Goal: Task Accomplishment & Management: Complete application form

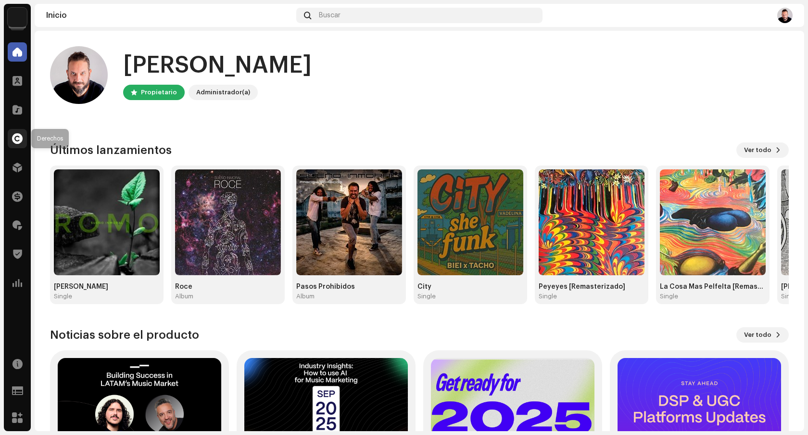
click at [22, 140] on span at bounding box center [17, 139] width 11 height 8
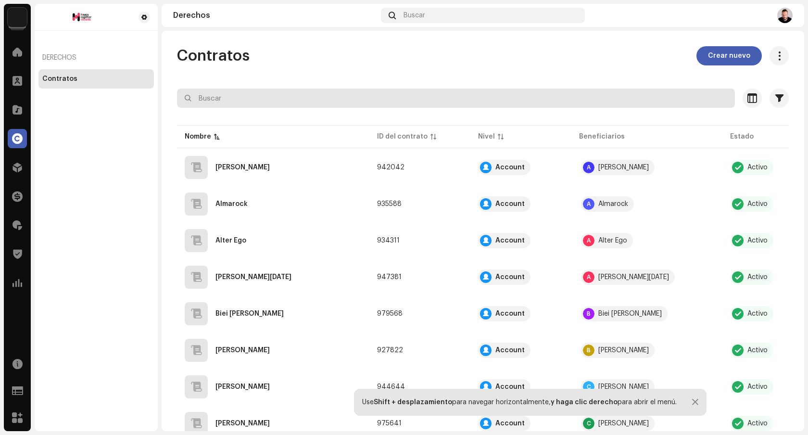
click at [335, 96] on input "text" at bounding box center [456, 98] width 558 height 19
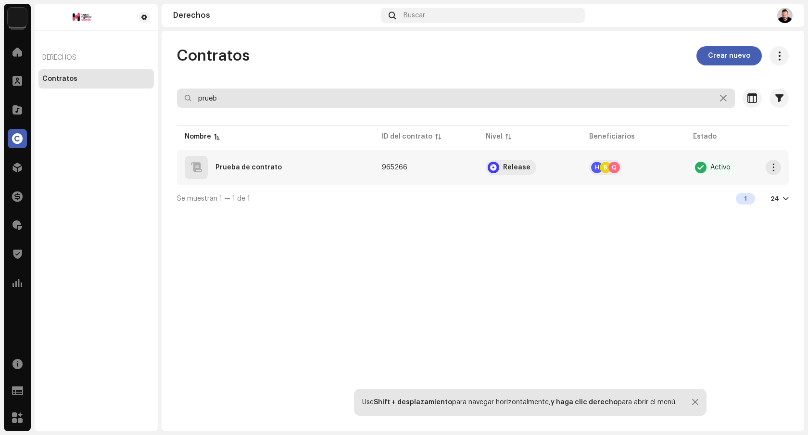
type input "prueb"
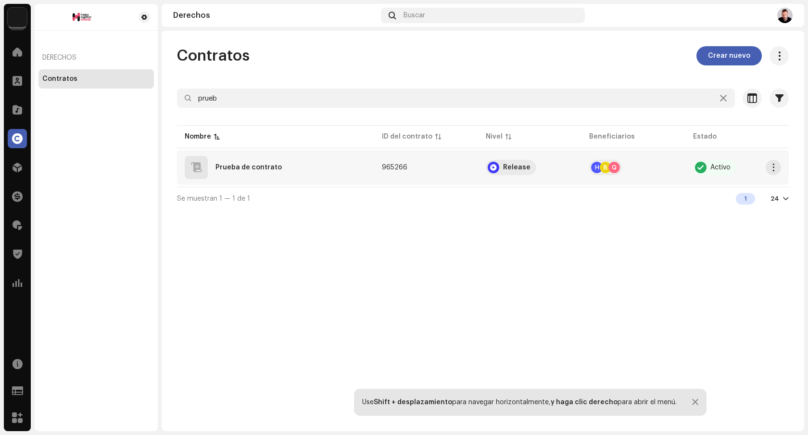
click at [357, 163] on div "Prueba de contrato" at bounding box center [276, 167] width 182 height 23
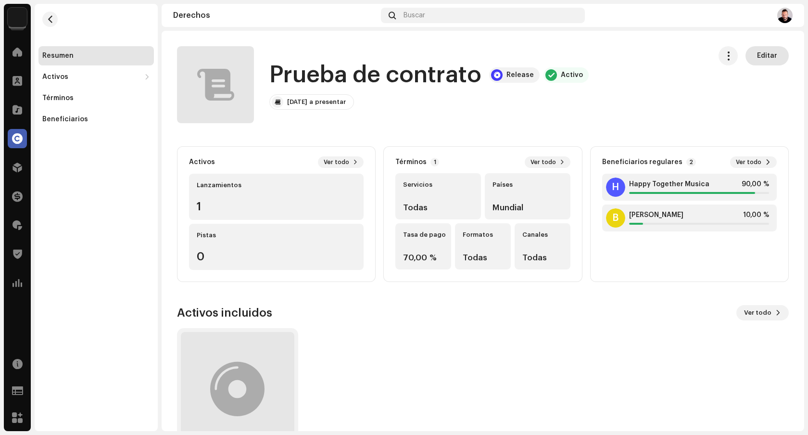
click at [773, 56] on button "Editar" at bounding box center [767, 55] width 43 height 19
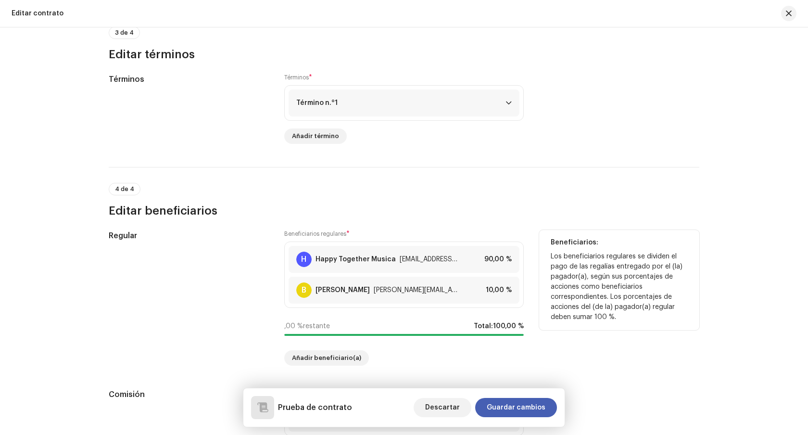
scroll to position [747, 0]
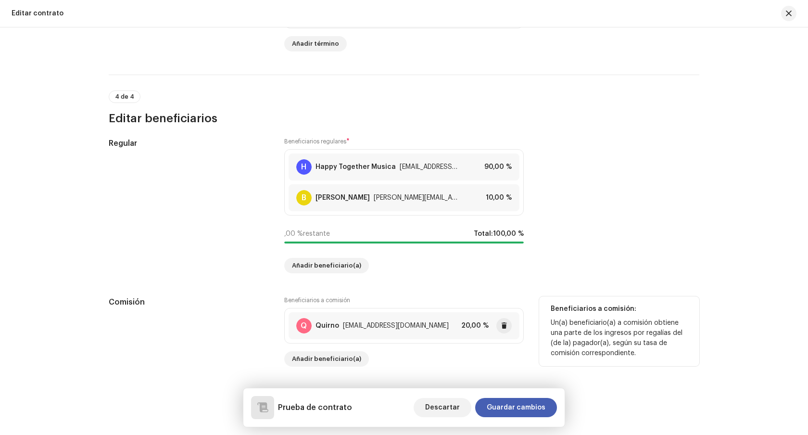
click at [434, 328] on div "Q Quirno squirno@gmail.com 20,00 %" at bounding box center [404, 325] width 231 height 27
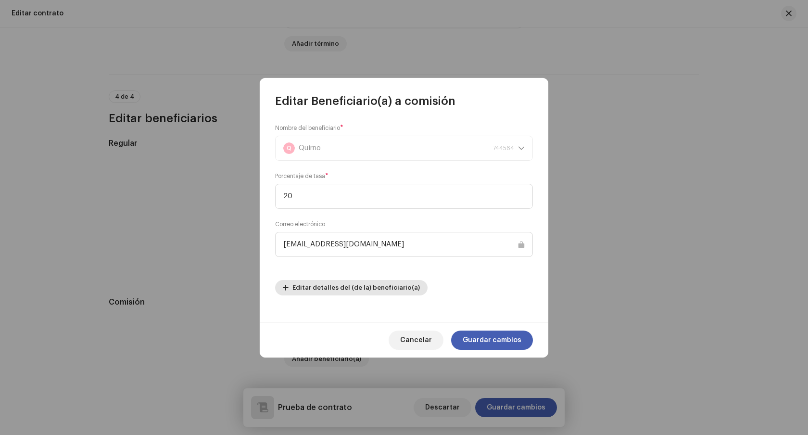
click at [361, 286] on span "Editar detalles del (de la) beneficiario(a)" at bounding box center [357, 287] width 128 height 19
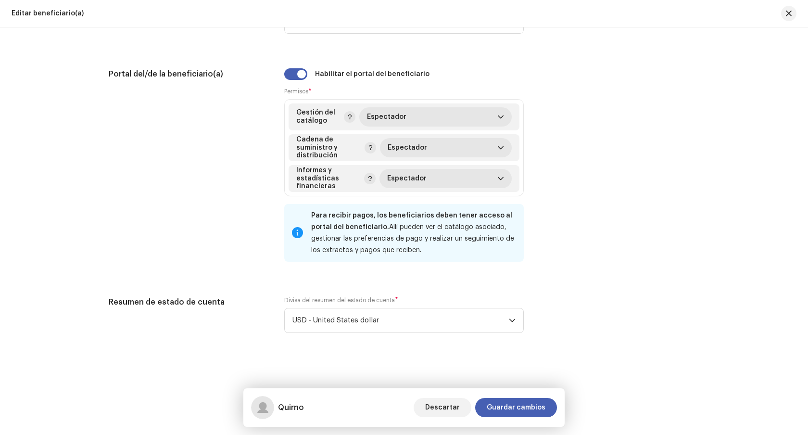
scroll to position [912, 0]
click at [499, 118] on icon "dropdown trigger" at bounding box center [501, 116] width 6 height 3
click at [499, 118] on icon "dropdown trigger" at bounding box center [501, 117] width 7 height 7
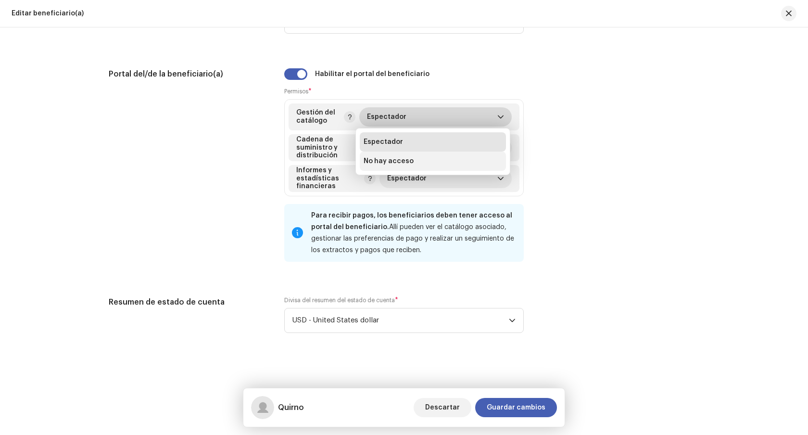
click at [447, 161] on li "No hay acceso" at bounding box center [433, 161] width 146 height 19
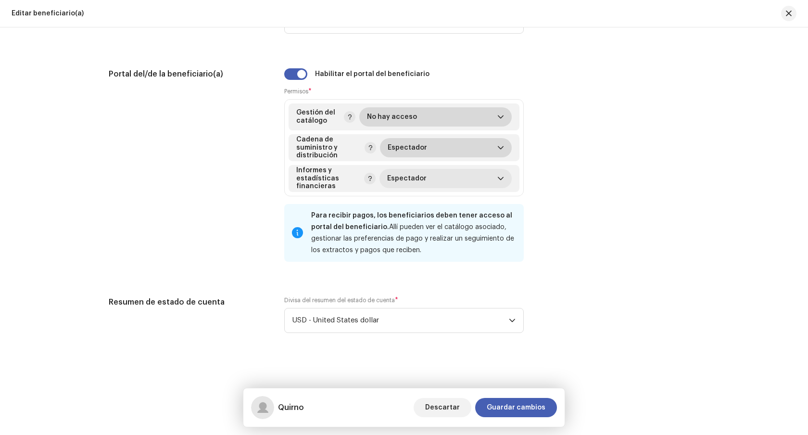
click at [470, 151] on span "Espectador" at bounding box center [442, 147] width 109 height 19
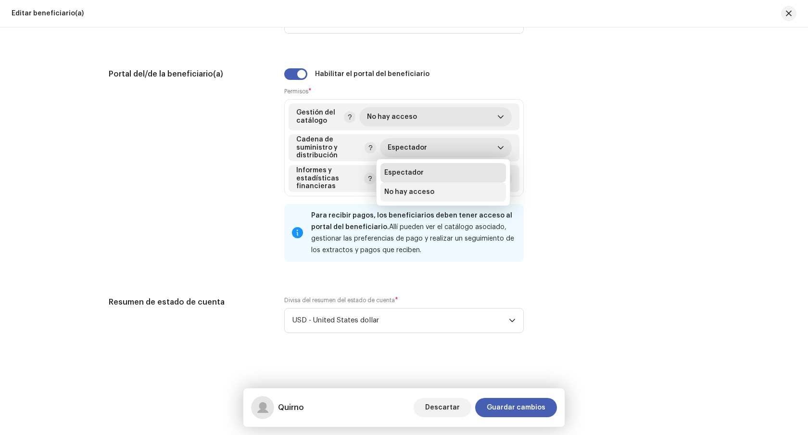
click at [447, 190] on li "No hay acceso" at bounding box center [444, 191] width 126 height 19
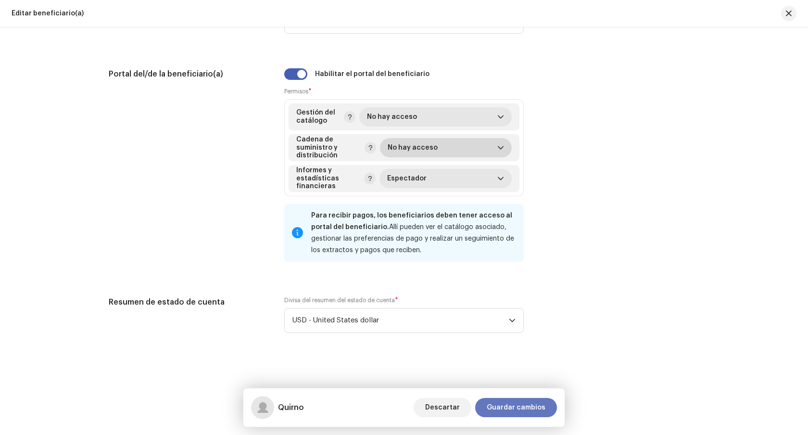
click at [512, 407] on span "Guardar cambios" at bounding box center [516, 407] width 59 height 19
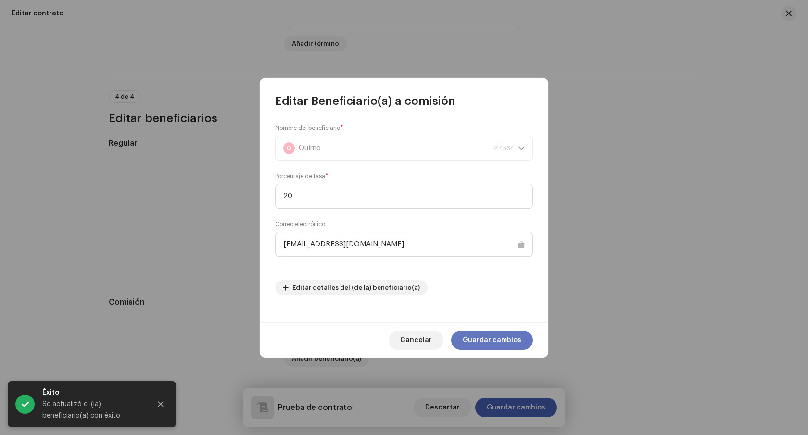
click at [495, 334] on span "Guardar cambios" at bounding box center [492, 340] width 59 height 19
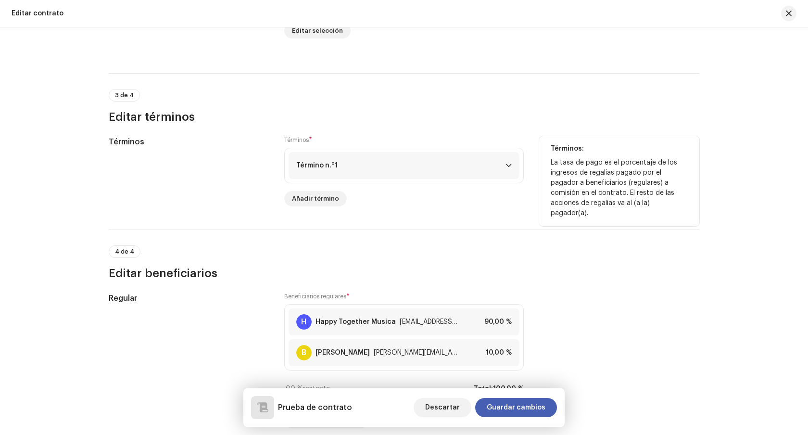
scroll to position [747, 0]
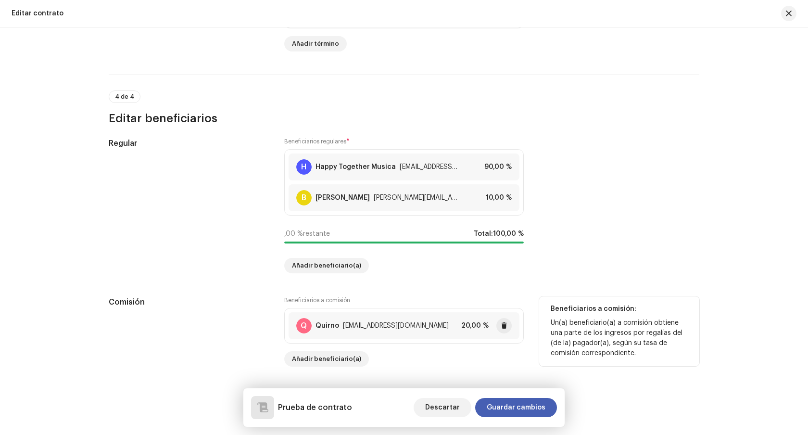
click at [414, 330] on div "Q Quirno squirno@gmail.com 20,00 %" at bounding box center [404, 325] width 231 height 27
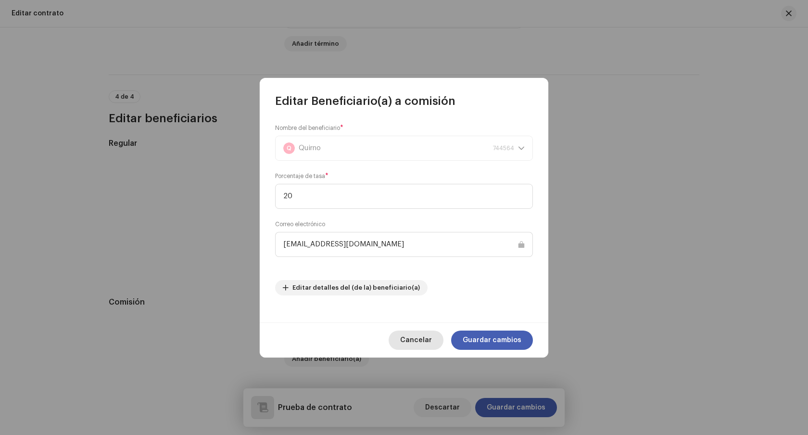
click at [423, 340] on span "Cancelar" at bounding box center [416, 340] width 32 height 19
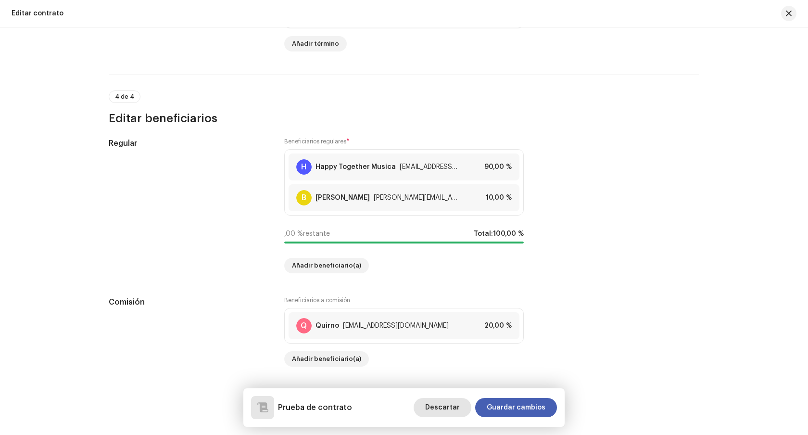
click at [447, 409] on span "Descartar" at bounding box center [442, 407] width 35 height 19
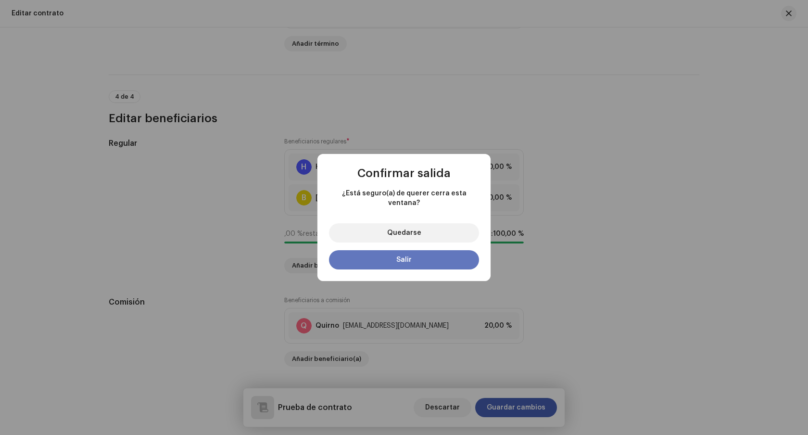
click at [412, 258] on button "Salir" at bounding box center [404, 259] width 150 height 19
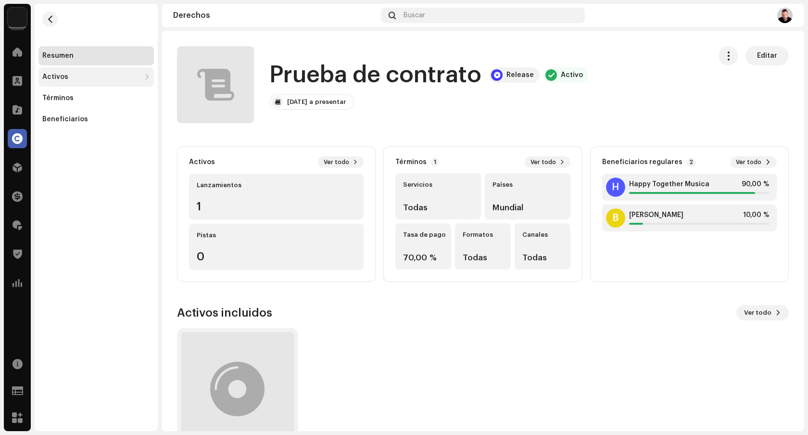
click at [127, 73] on div "Activos" at bounding box center [95, 76] width 115 height 19
click at [112, 101] on div "Lanzamientos" at bounding box center [98, 98] width 104 height 8
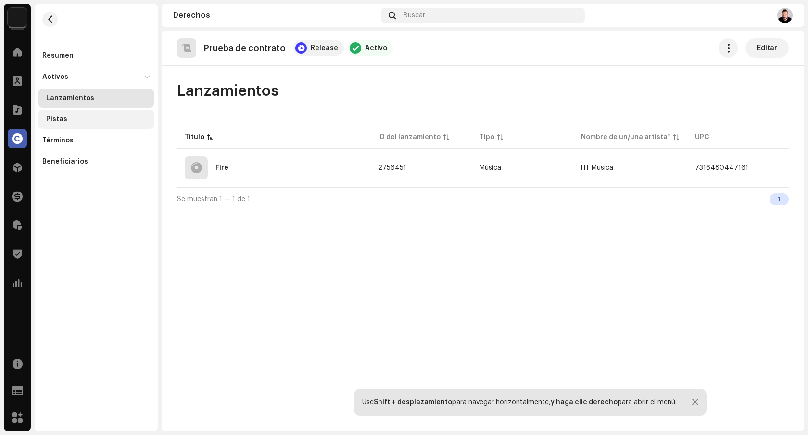
click at [107, 113] on div "Pistas" at bounding box center [95, 119] width 115 height 19
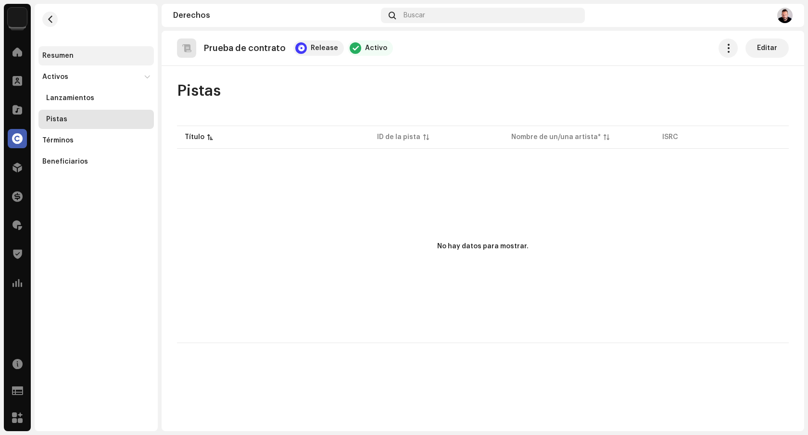
click at [102, 64] on div "Resumen" at bounding box center [95, 55] width 115 height 19
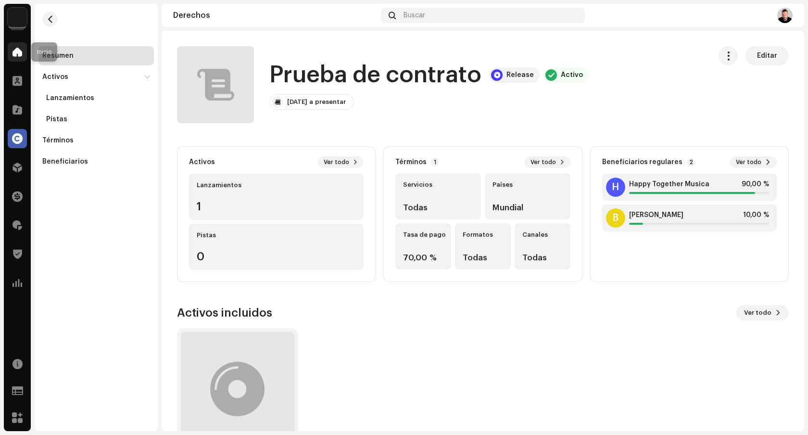
click at [13, 51] on span at bounding box center [18, 52] width 10 height 8
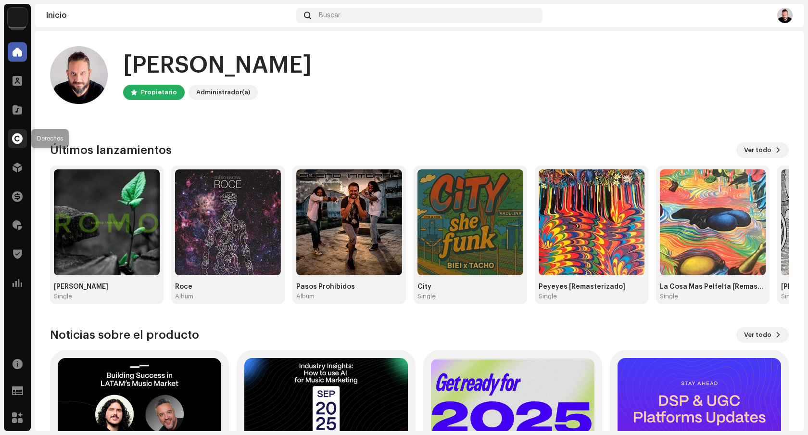
click at [15, 140] on span at bounding box center [17, 139] width 11 height 8
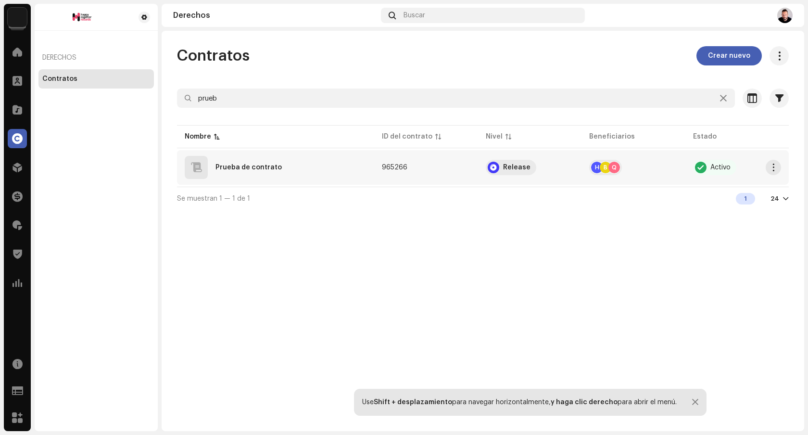
click at [328, 172] on div "Prueba de contrato" at bounding box center [276, 167] width 182 height 23
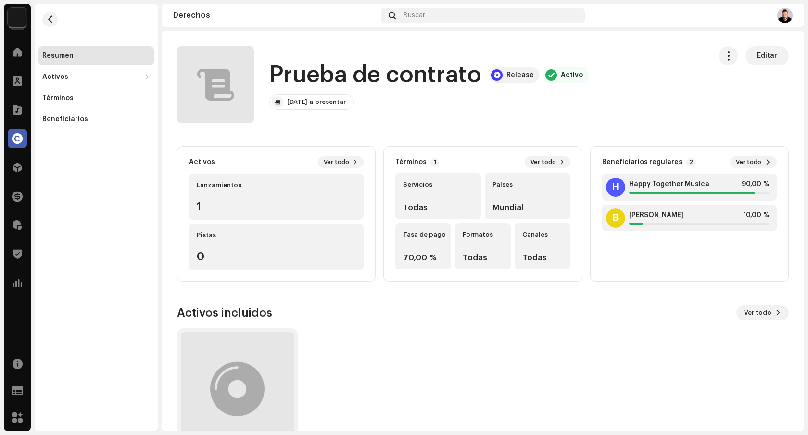
scroll to position [58, 0]
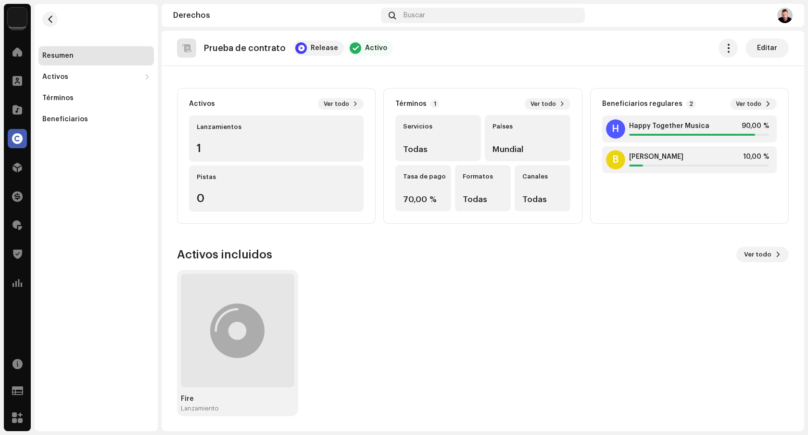
click at [783, 13] on img at bounding box center [785, 15] width 15 height 15
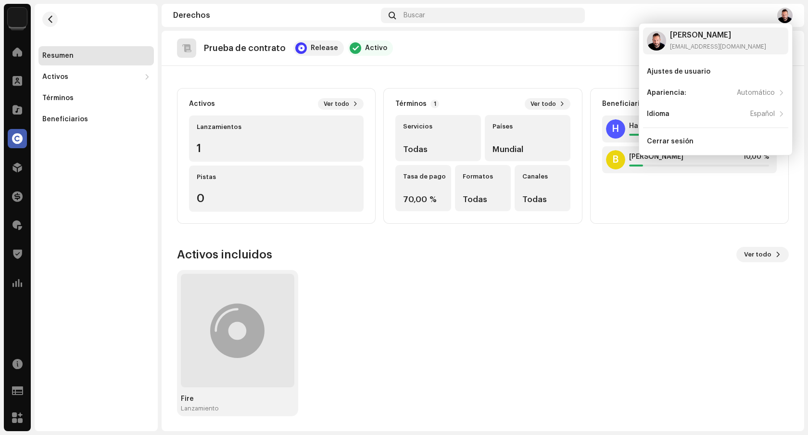
click at [459, 287] on div "Fire Lanzamiento" at bounding box center [481, 343] width 612 height 146
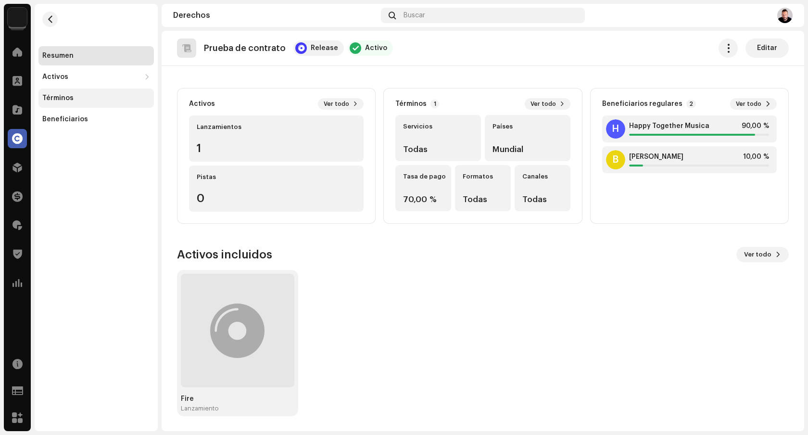
click at [75, 99] on div "Términos" at bounding box center [96, 98] width 108 height 8
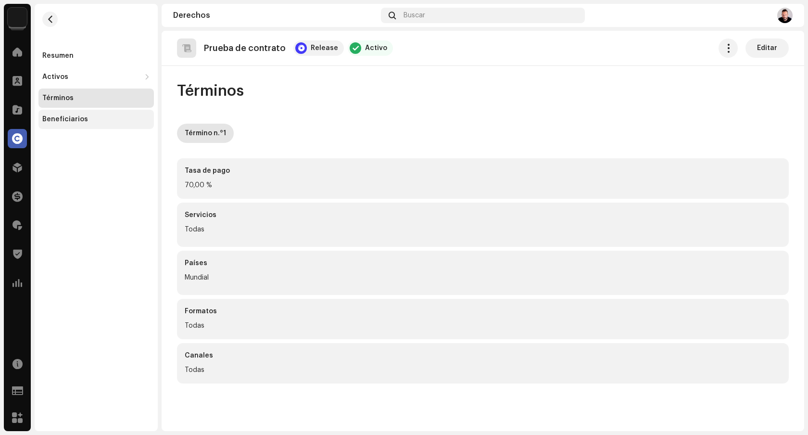
click at [77, 118] on div "Beneficiarios" at bounding box center [65, 119] width 46 height 8
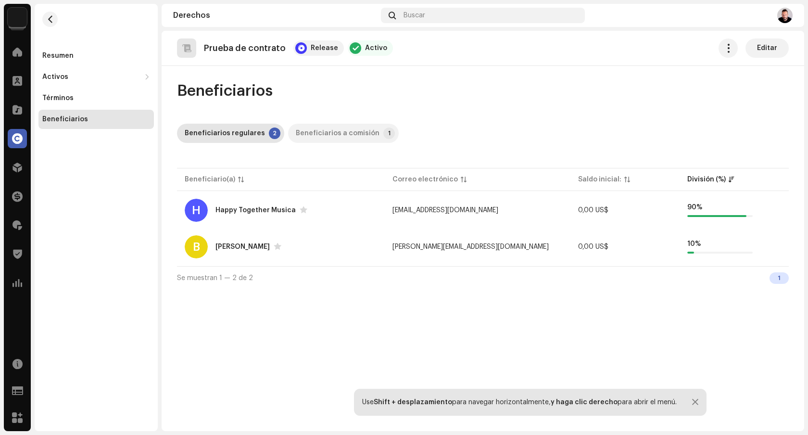
click at [312, 130] on div "Beneficiarios a comisión" at bounding box center [338, 133] width 84 height 19
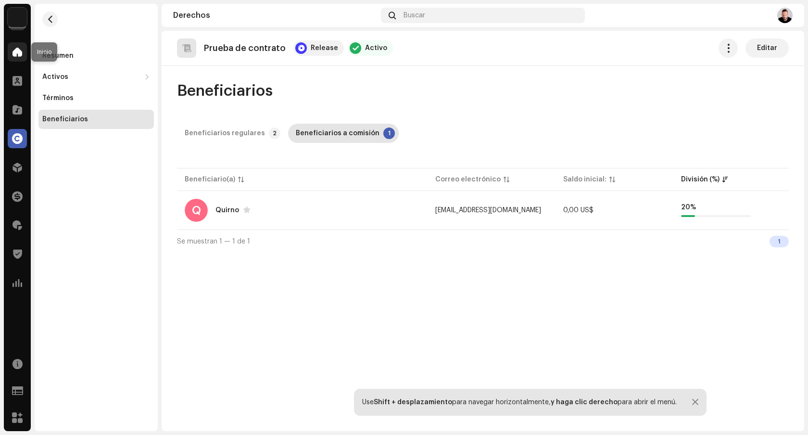
click at [23, 55] on div at bounding box center [17, 51] width 19 height 19
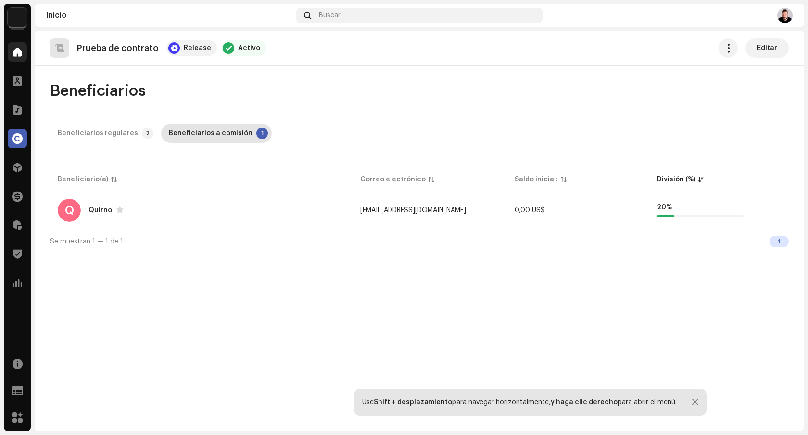
click at [14, 52] on span at bounding box center [18, 52] width 10 height 8
click at [12, 101] on div at bounding box center [17, 109] width 19 height 19
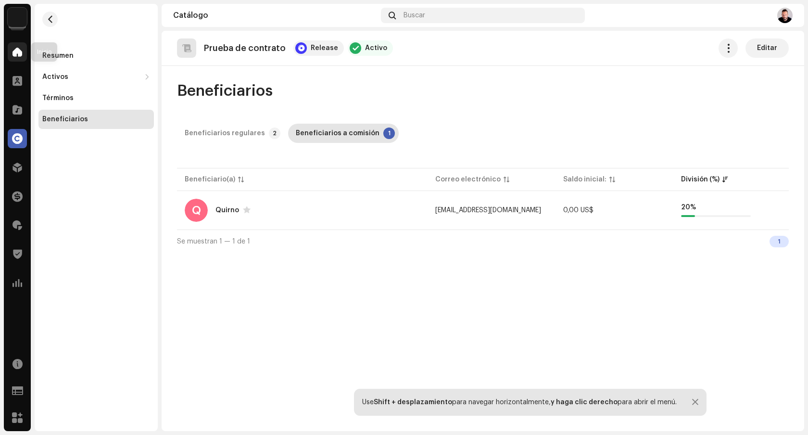
click at [14, 61] on div at bounding box center [17, 51] width 19 height 19
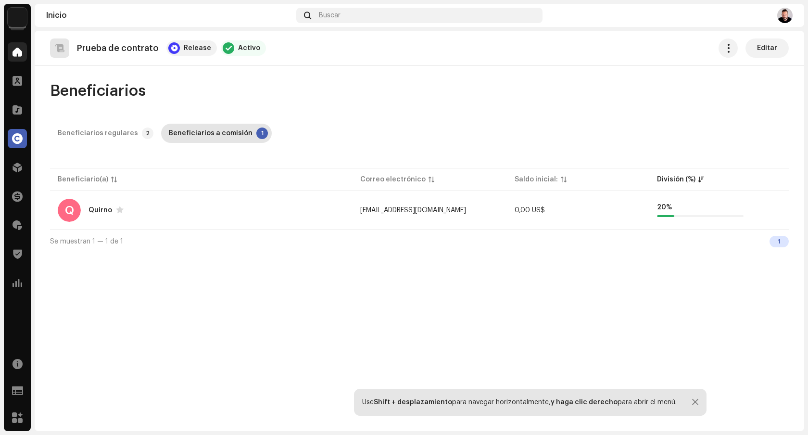
click at [17, 55] on span at bounding box center [18, 52] width 10 height 8
click at [784, 16] on img at bounding box center [785, 15] width 15 height 15
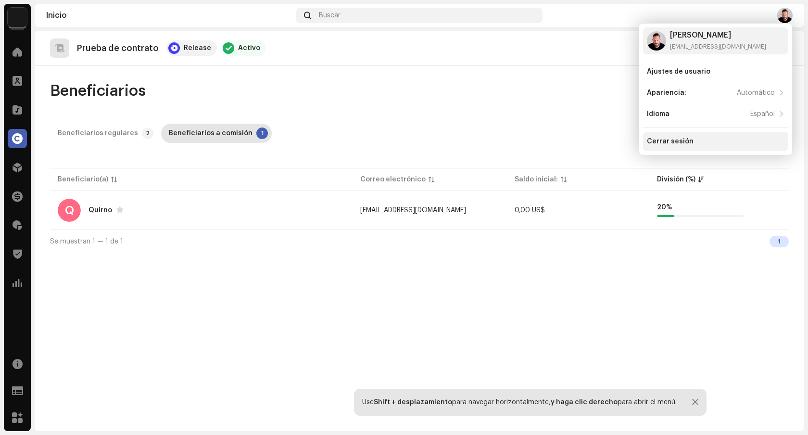
click at [734, 137] on div "Cerrar sesión" at bounding box center [715, 141] width 145 height 19
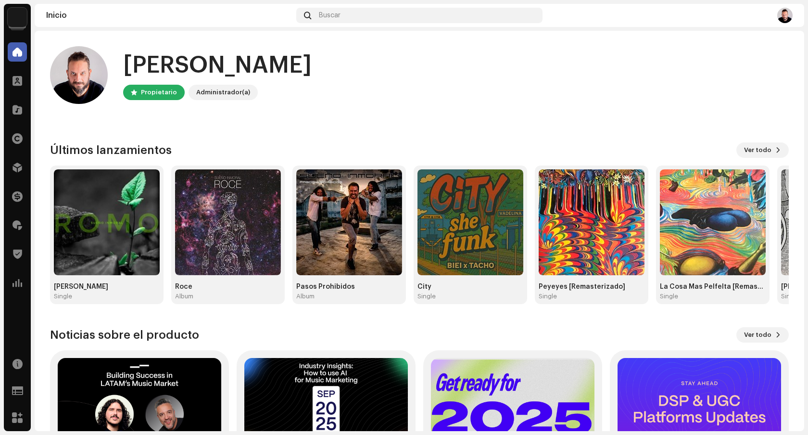
click at [783, 14] on img at bounding box center [785, 15] width 15 height 15
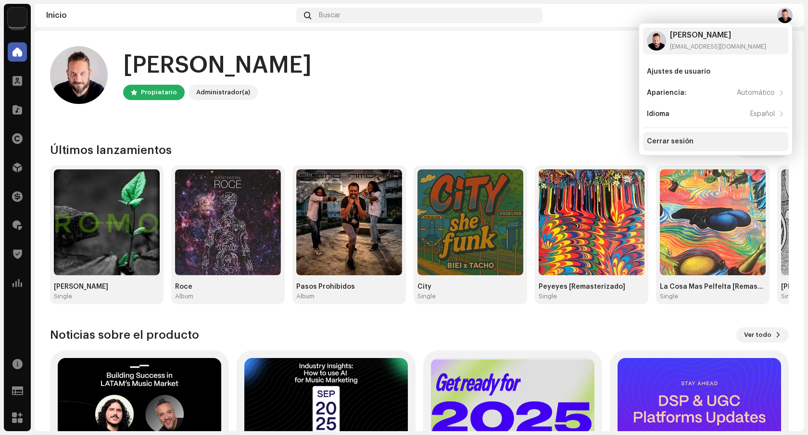
click at [701, 144] on div "Cerrar sesión" at bounding box center [716, 142] width 138 height 8
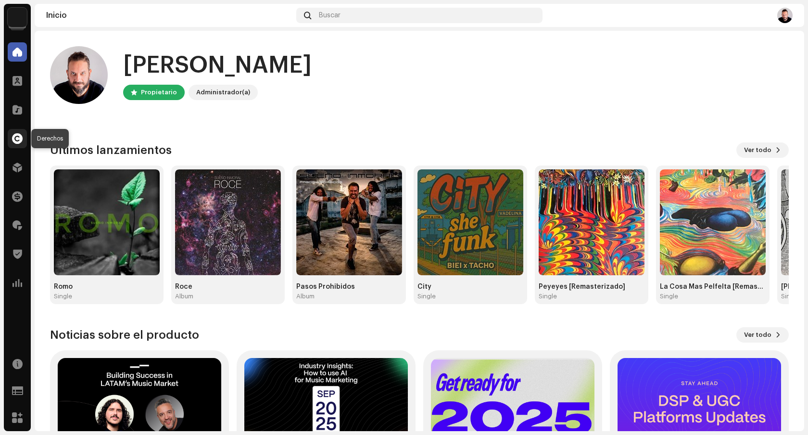
click at [16, 140] on span at bounding box center [17, 139] width 11 height 8
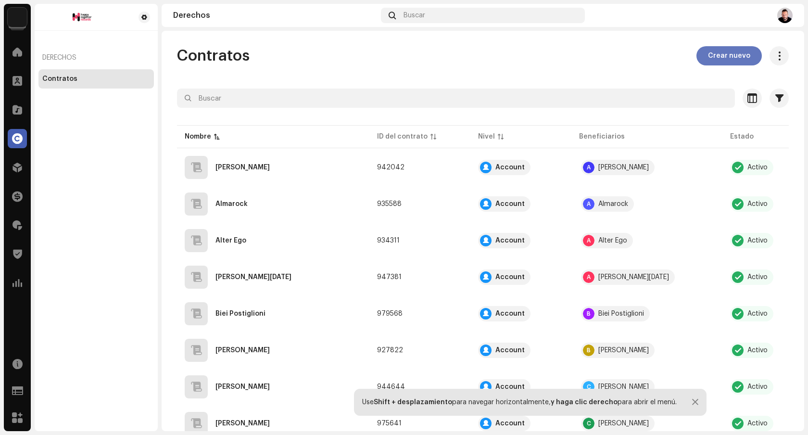
click at [716, 55] on span "Crear nuevo" at bounding box center [729, 55] width 42 height 19
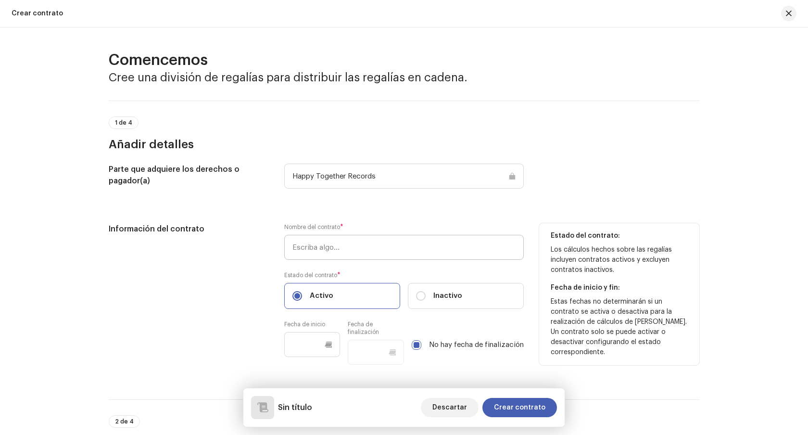
scroll to position [5, 0]
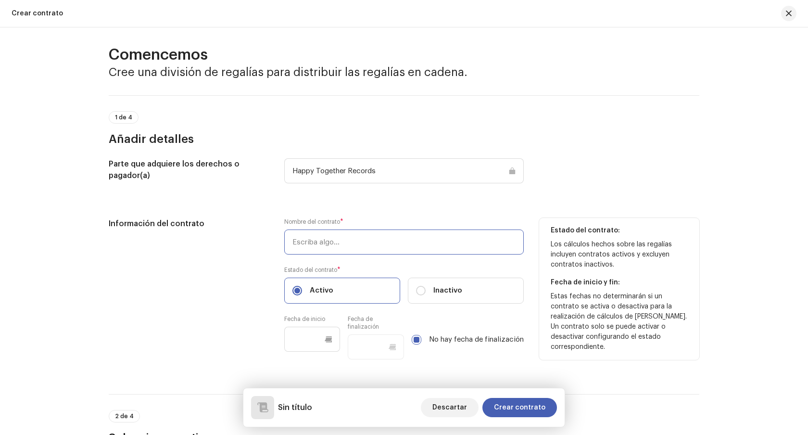
click at [371, 248] on input "text" at bounding box center [404, 242] width 240 height 25
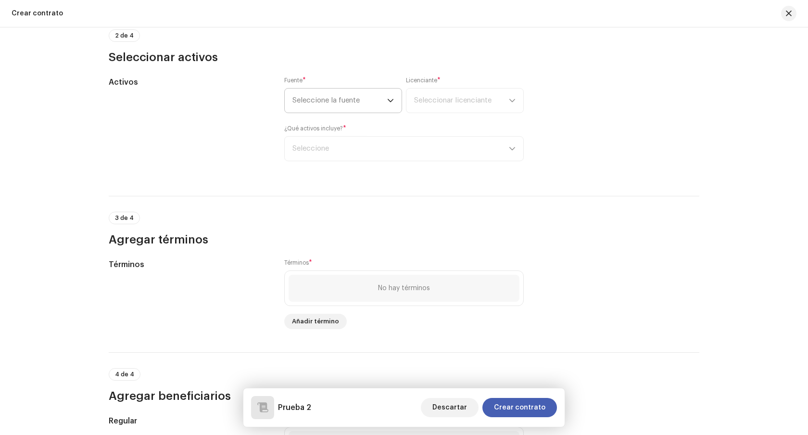
scroll to position [388, 0]
type input "Prueba 2"
click at [354, 102] on span "Seleccione la fuente" at bounding box center [340, 99] width 95 height 24
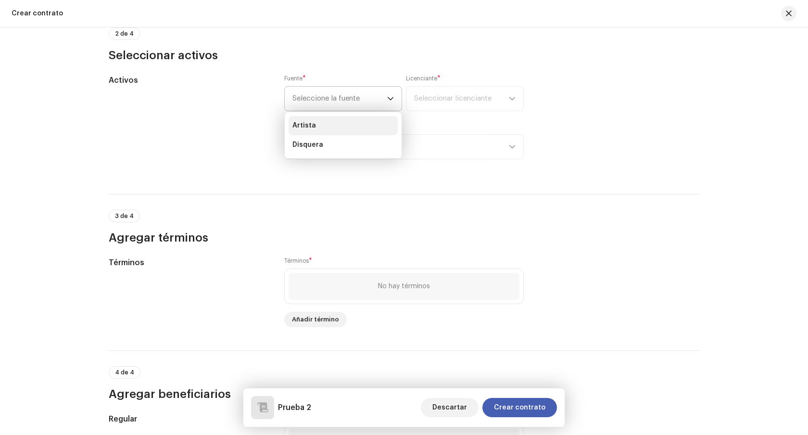
click at [323, 125] on li "Artista" at bounding box center [343, 125] width 109 height 19
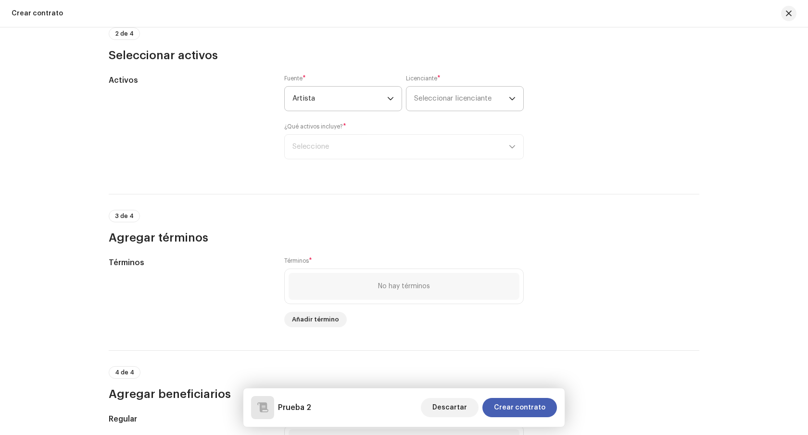
click at [458, 103] on span "Seleccionar licenciante" at bounding box center [461, 99] width 95 height 24
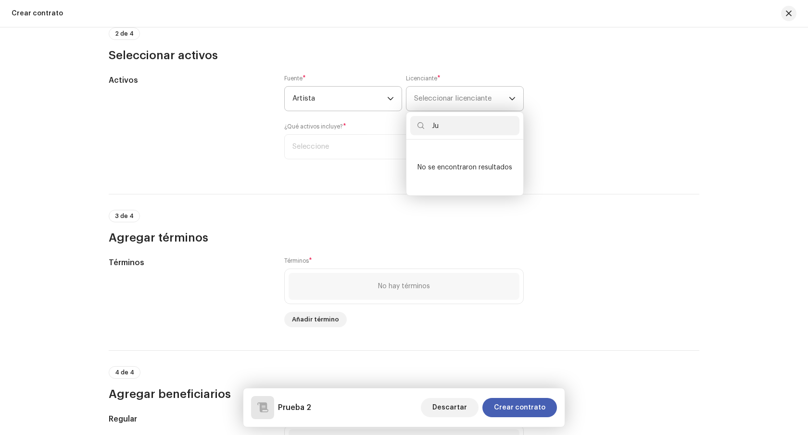
type input "J"
type input "Ht"
click at [436, 172] on strong "HT Musica" at bounding box center [447, 172] width 35 height 10
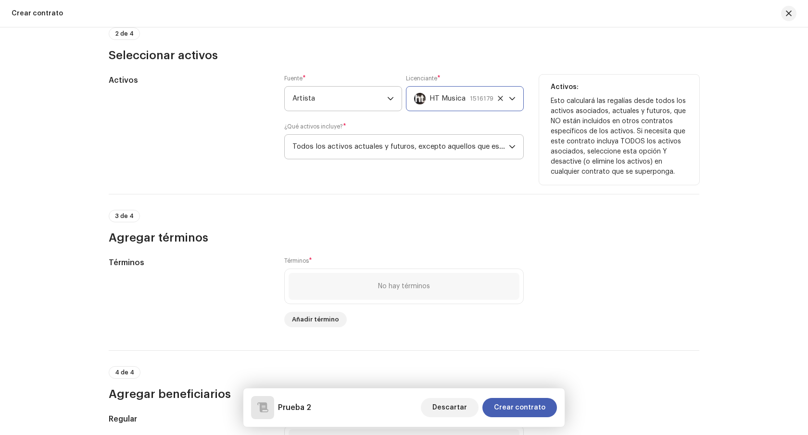
click at [427, 153] on span "Todos los activos actuales y futuros, excepto aquellos que están en contratos e…" at bounding box center [401, 147] width 217 height 24
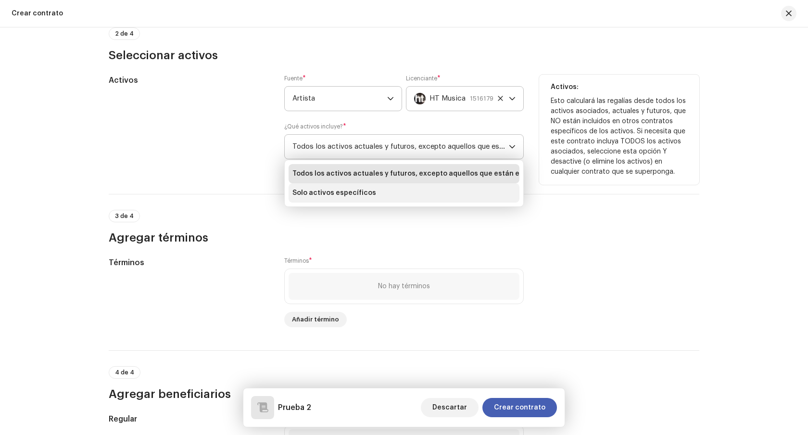
click at [362, 196] on span "Solo activos específicos" at bounding box center [335, 193] width 84 height 10
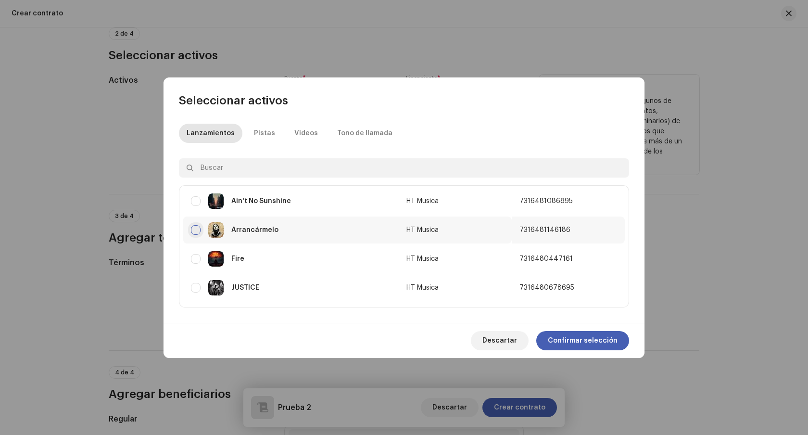
click at [195, 229] on input "checkbox" at bounding box center [196, 230] width 10 height 10
checkbox input "true"
click at [577, 340] on span "Confirmar selección" at bounding box center [583, 340] width 70 height 19
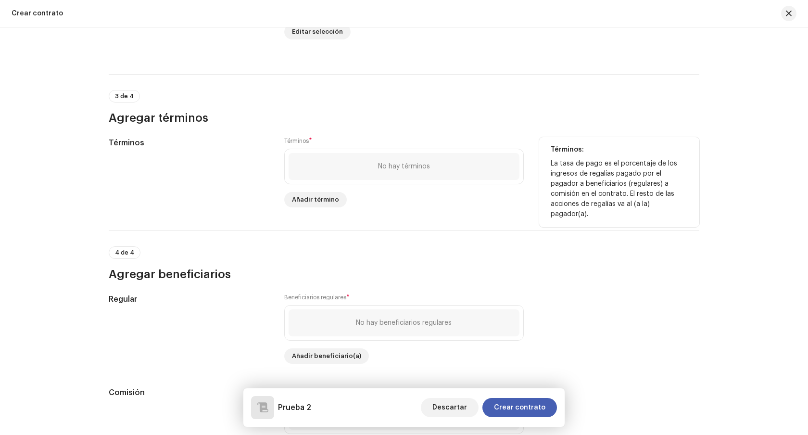
scroll to position [591, 0]
click at [321, 198] on span "Añadir término" at bounding box center [315, 198] width 47 height 19
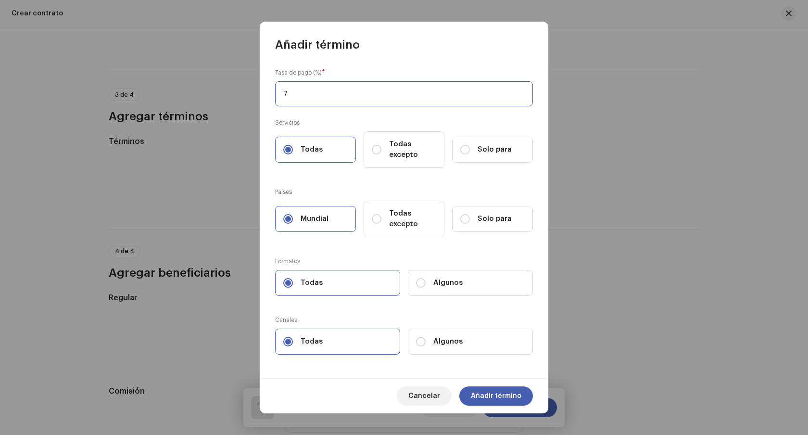
type input "70"
click at [500, 396] on span "Añadir término" at bounding box center [496, 395] width 51 height 19
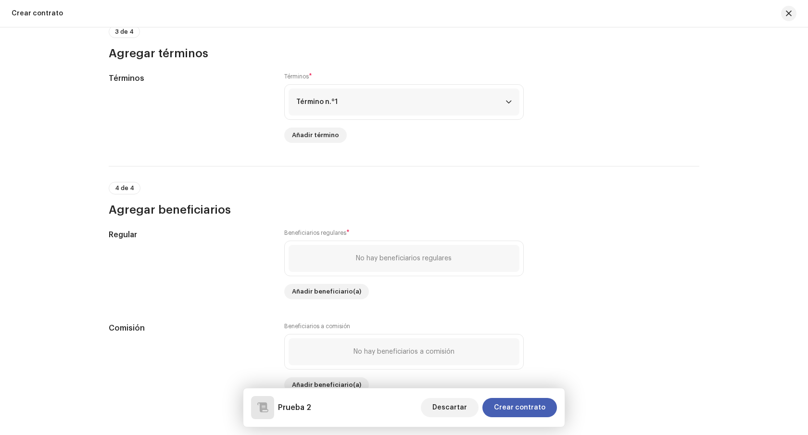
scroll to position [682, 0]
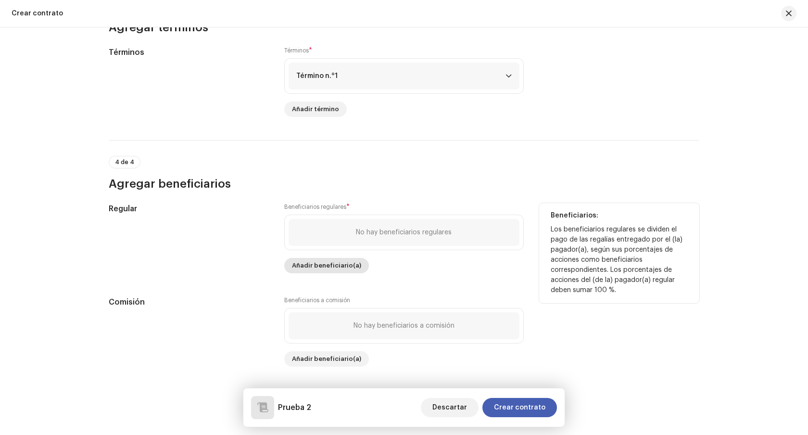
click at [328, 264] on span "Añadir beneficiario(a)" at bounding box center [326, 265] width 69 height 19
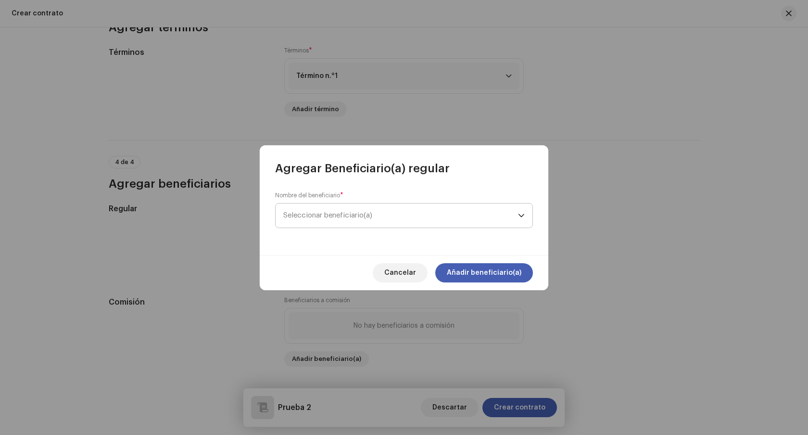
click at [351, 220] on span "Seleccionar beneficiario(a)" at bounding box center [400, 216] width 235 height 24
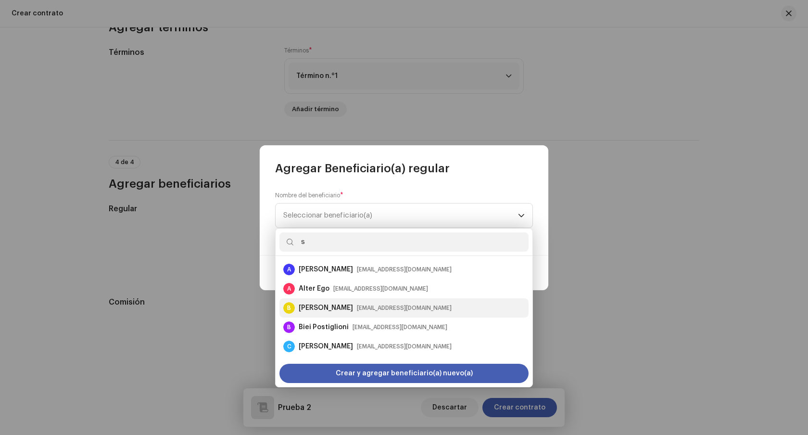
type input "s"
click at [347, 304] on div "Belen Garcia Quirno" at bounding box center [326, 308] width 54 height 10
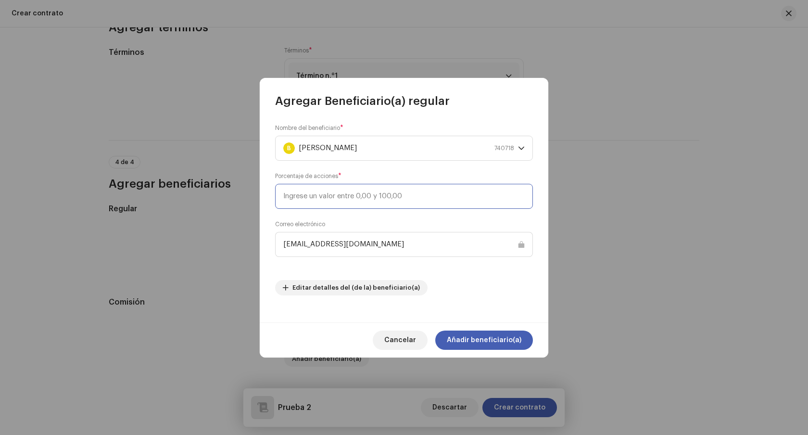
click at [416, 193] on input at bounding box center [404, 196] width 258 height 25
drag, startPoint x: 357, startPoint y: 196, endPoint x: 268, endPoint y: 195, distance: 89.5
click at [268, 195] on div "Nombre del beneficiario * B Belen Garcia Quirno 740718 Porcentaje de acciones *…" at bounding box center [404, 216] width 289 height 214
type input "50"
click at [475, 339] on span "Añadir beneficiario(a)" at bounding box center [484, 340] width 75 height 19
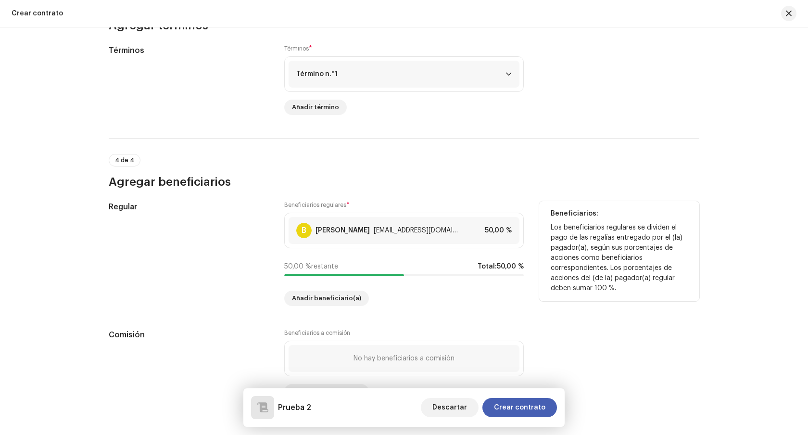
scroll to position [717, 0]
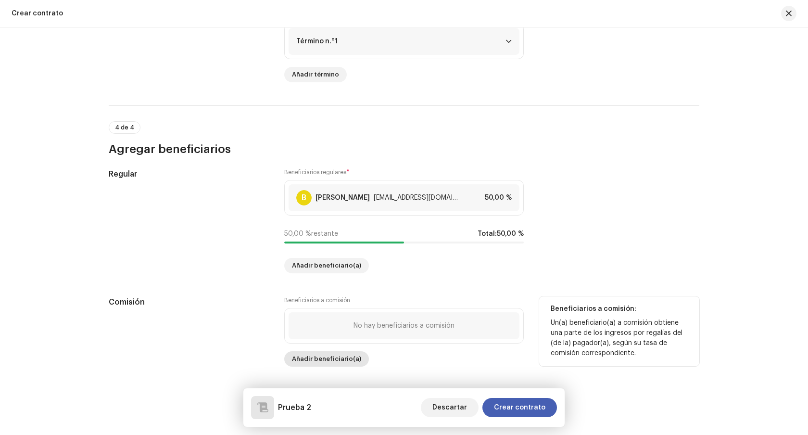
click at [338, 358] on span "Añadir beneficiario(a)" at bounding box center [326, 358] width 69 height 19
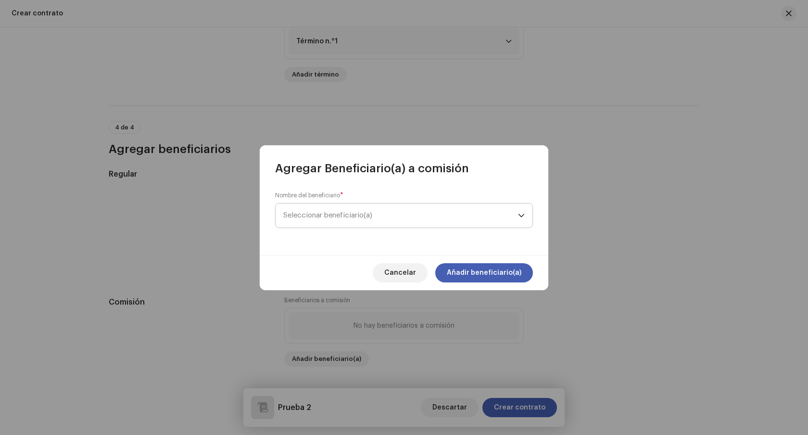
click at [376, 213] on span "Seleccionar beneficiario(a)" at bounding box center [400, 216] width 235 height 24
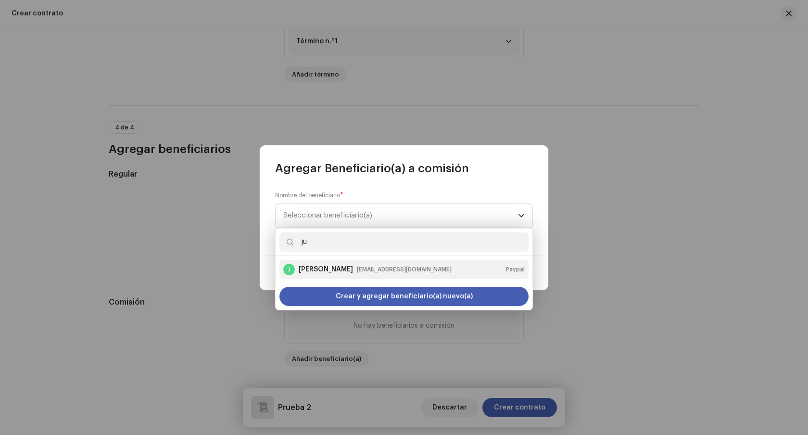
type input "ju"
click at [387, 269] on div "julietagarciaquirno@gmail.com" at bounding box center [404, 270] width 95 height 10
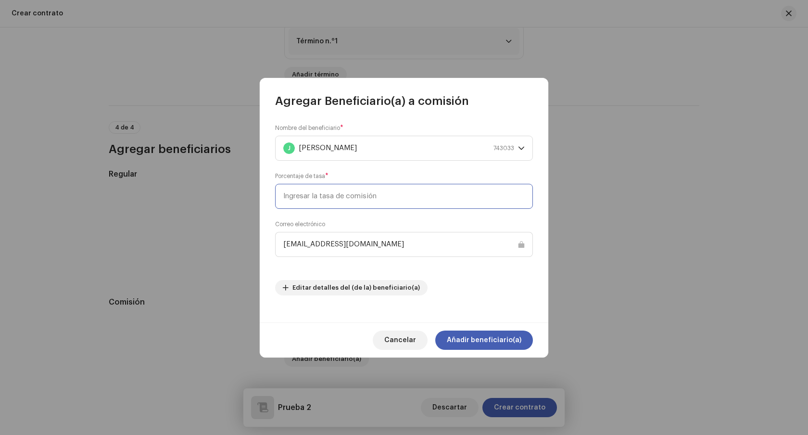
click at [387, 199] on input at bounding box center [404, 196] width 258 height 25
type input "50"
click at [493, 341] on span "Añadir beneficiario(a)" at bounding box center [484, 340] width 75 height 19
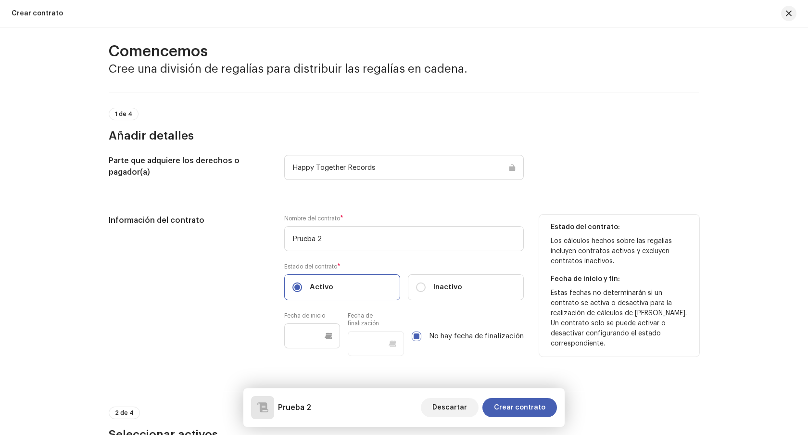
scroll to position [0, 0]
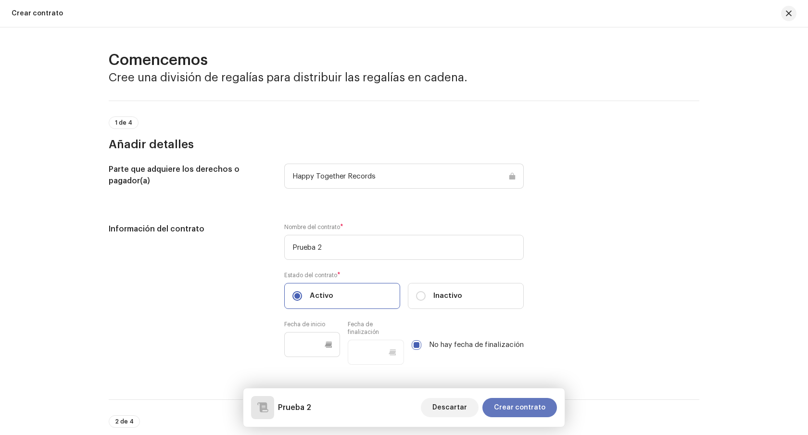
click at [541, 408] on span "Crear contrato" at bounding box center [519, 407] width 51 height 19
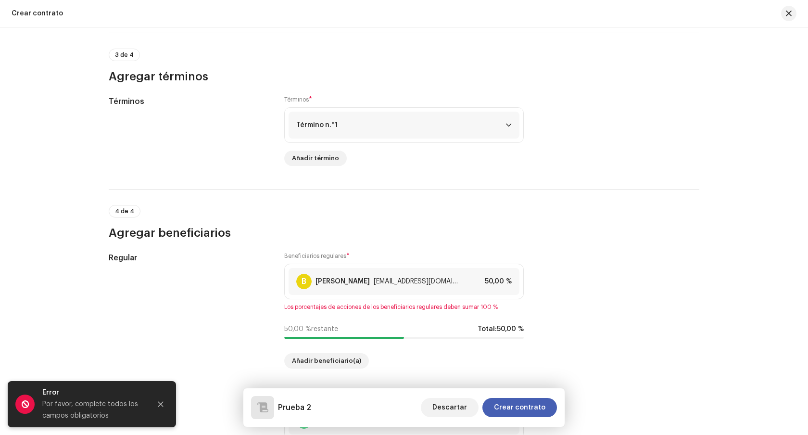
scroll to position [728, 0]
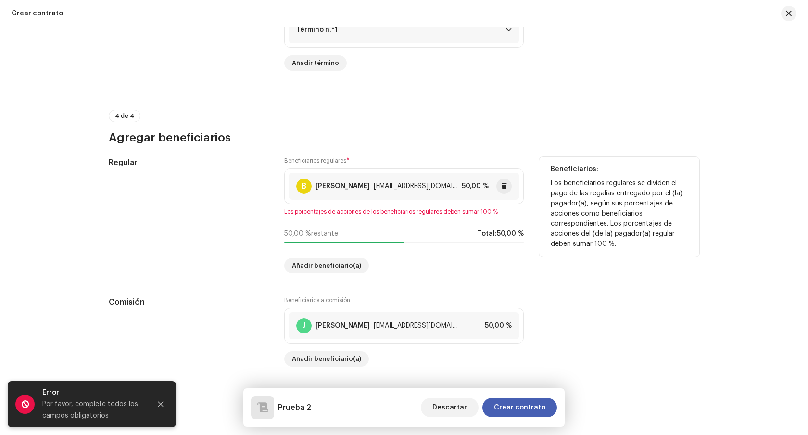
click at [399, 189] on div "belen@happytogethermusica.com" at bounding box center [416, 186] width 84 height 8
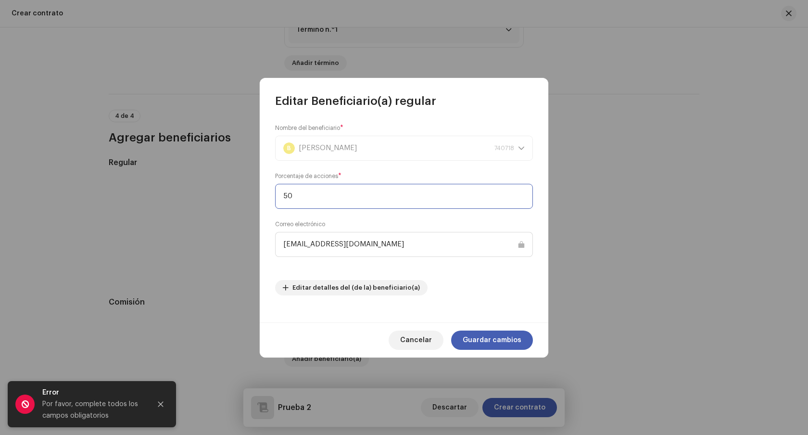
drag, startPoint x: 288, startPoint y: 197, endPoint x: 273, endPoint y: 195, distance: 14.6
click at [273, 195] on div "Nombre del beneficiario * B Belen Garcia Quirno 740718 Porcentaje de acciones *…" at bounding box center [404, 216] width 289 height 214
type input "100"
click at [507, 337] on span "Guardar cambios" at bounding box center [492, 340] width 59 height 19
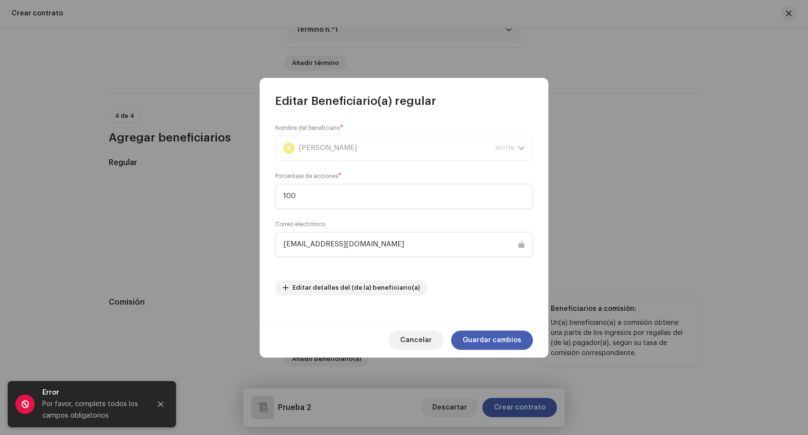
scroll to position [717, 0]
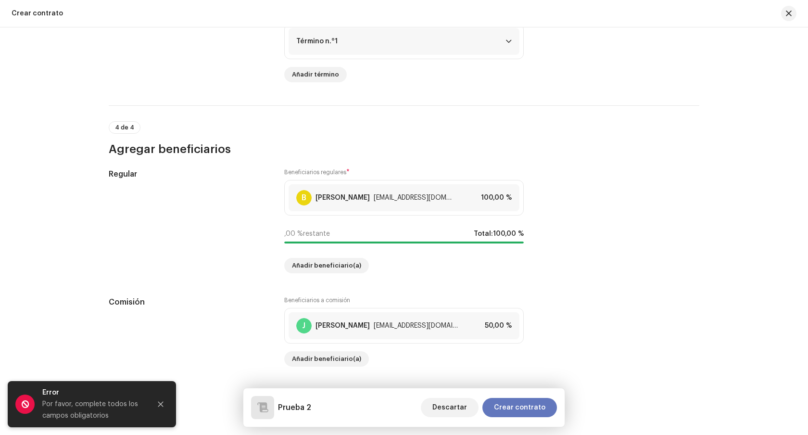
click at [518, 405] on span "Crear contrato" at bounding box center [519, 407] width 51 height 19
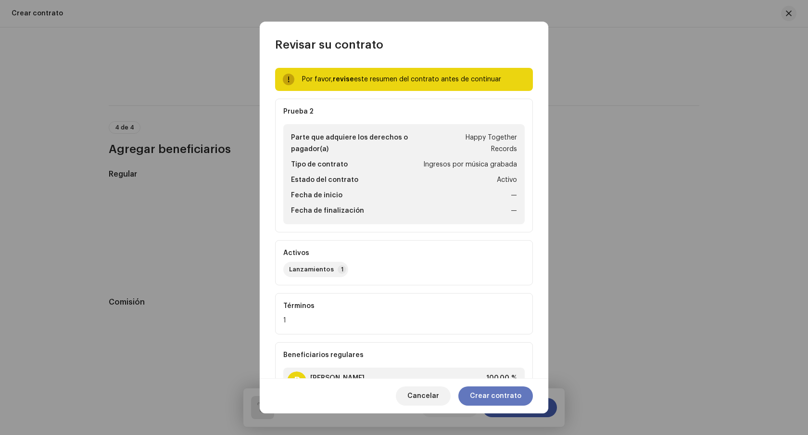
click at [504, 402] on span "Crear contrato" at bounding box center [495, 395] width 51 height 19
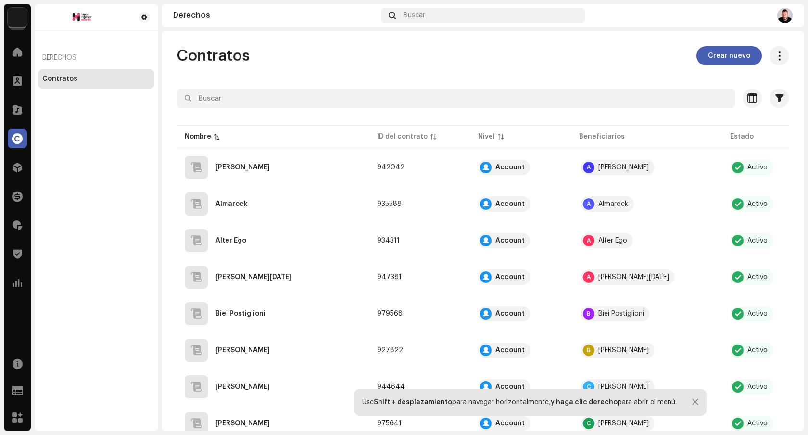
click at [786, 14] on img at bounding box center [785, 15] width 15 height 15
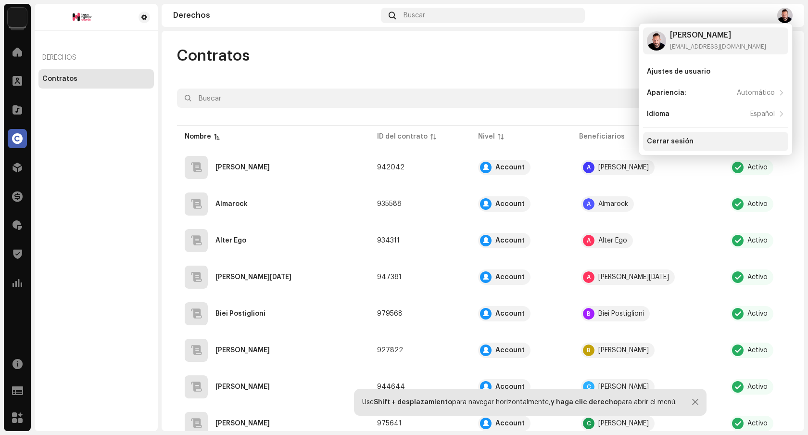
click at [683, 141] on div "Cerrar sesión" at bounding box center [670, 142] width 47 height 8
